Goal: Task Accomplishment & Management: Use online tool/utility

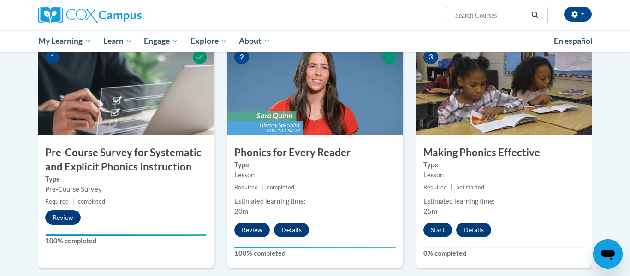
scroll to position [182, 0]
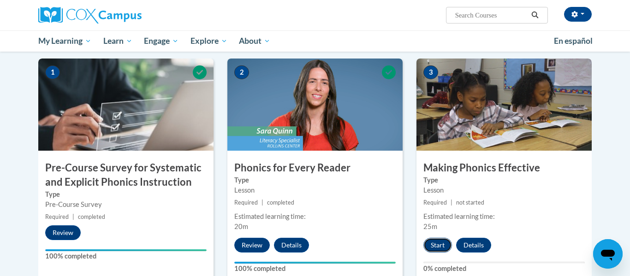
click at [444, 249] on button "Start" at bounding box center [438, 245] width 29 height 15
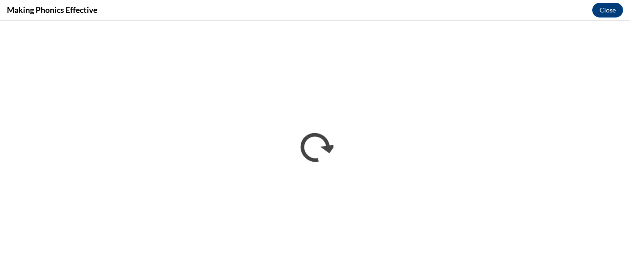
scroll to position [0, 0]
